Goal: Browse casually: Explore the website without a specific task or goal

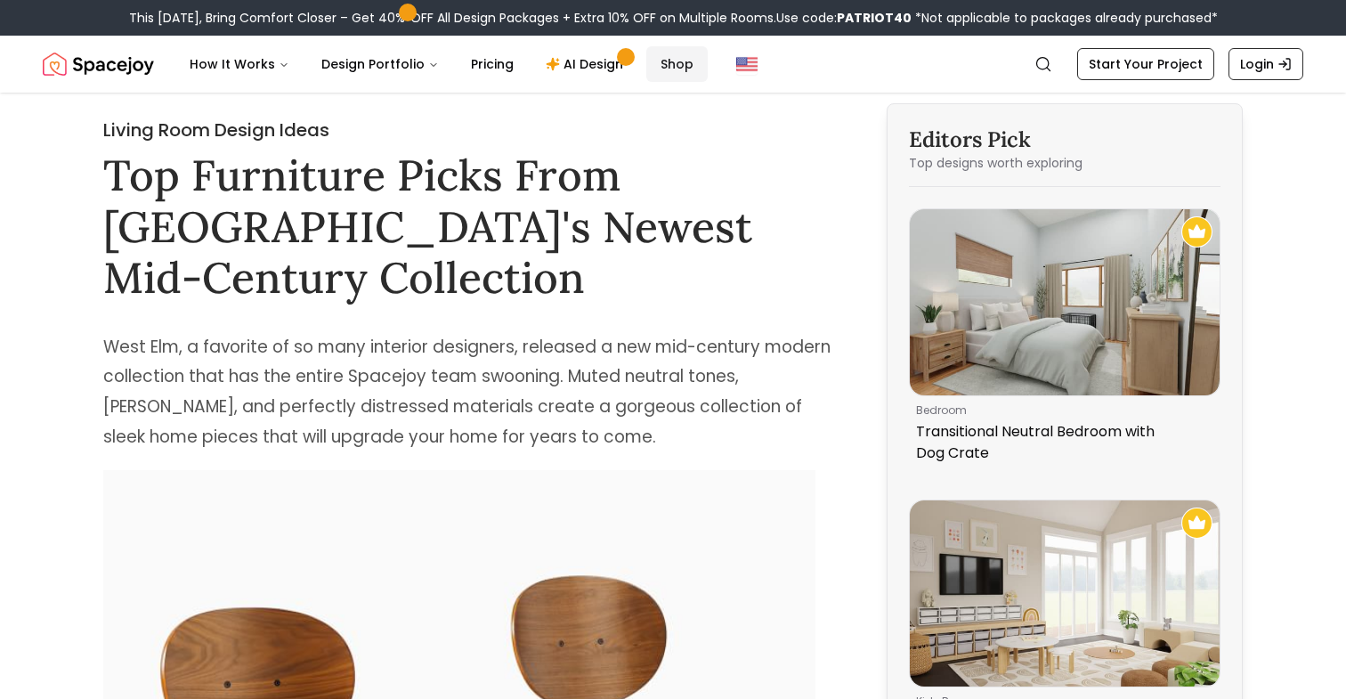
click at [652, 65] on link "Shop" at bounding box center [676, 64] width 61 height 36
